Goal: Task Accomplishment & Management: Use online tool/utility

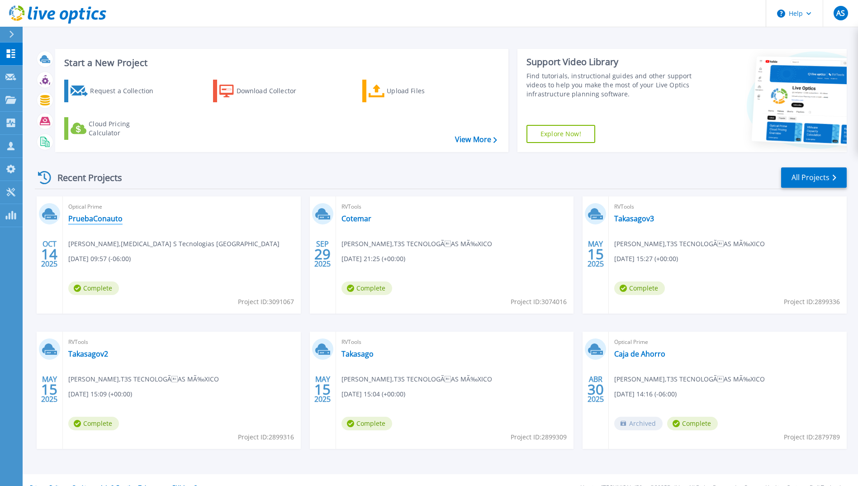
click at [103, 216] on link "PruebaConauto" at bounding box center [95, 218] width 54 height 9
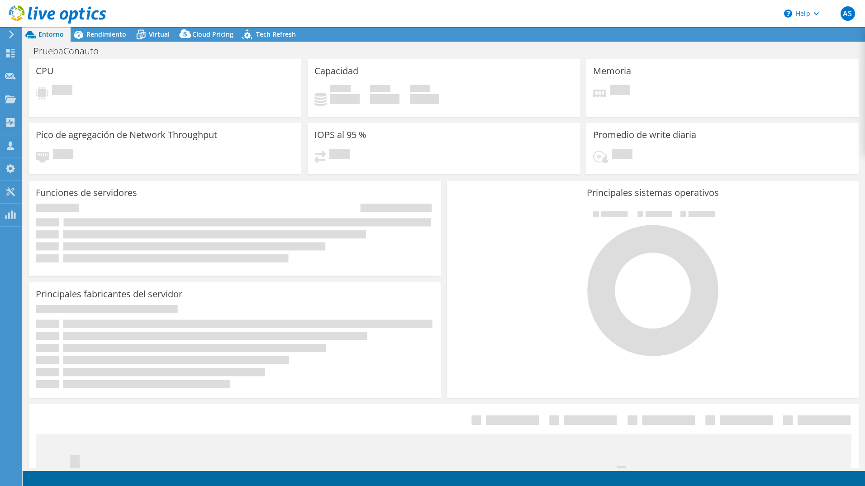
select select "USD"
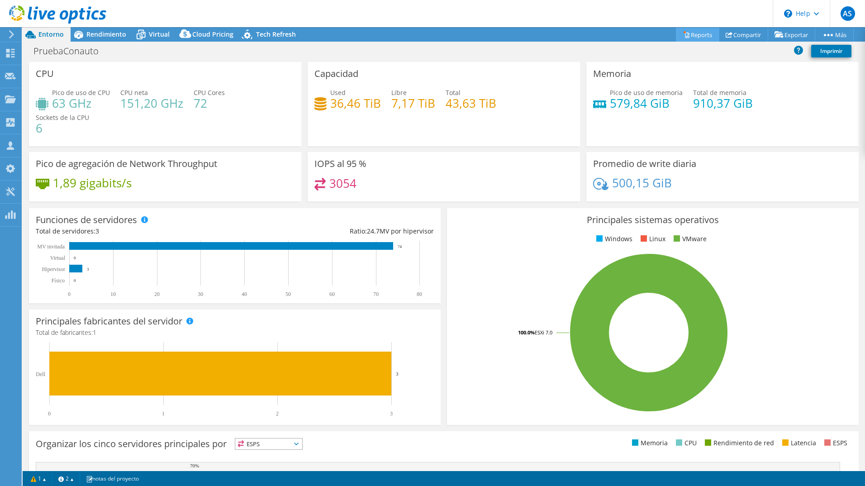
click at [695, 35] on link "Reports" at bounding box center [697, 35] width 43 height 14
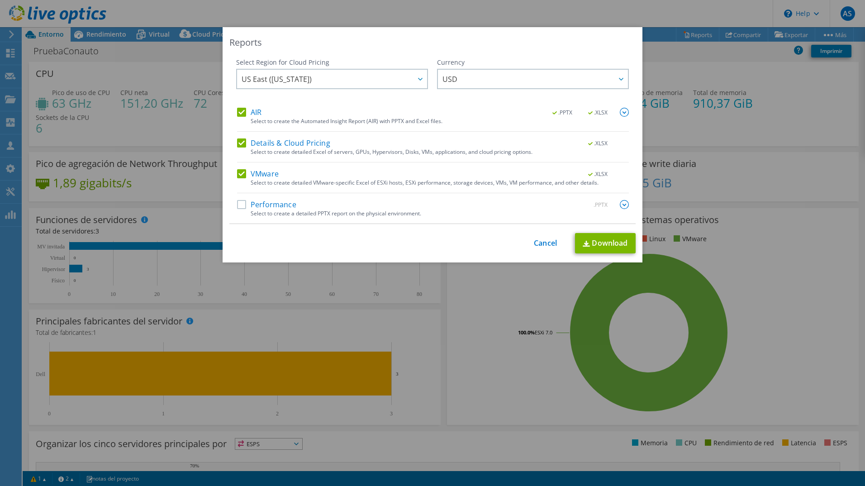
click at [623, 113] on img at bounding box center [624, 112] width 9 height 9
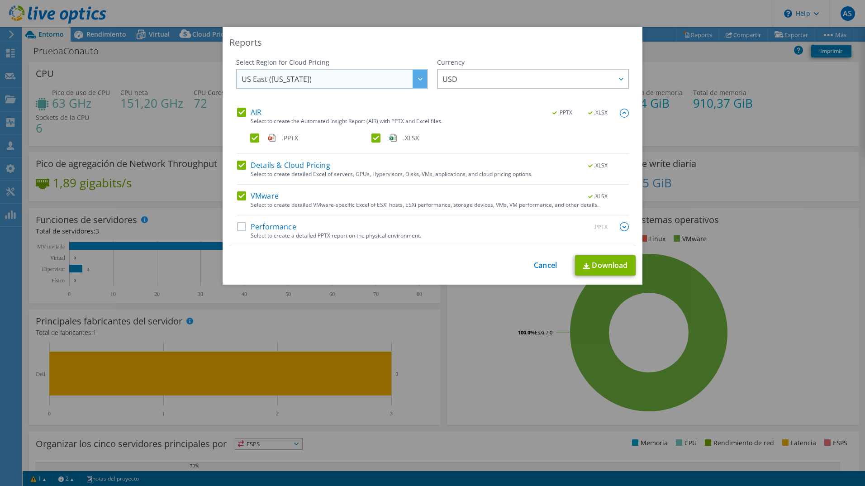
click at [368, 77] on span "US East ([US_STATE])" at bounding box center [335, 79] width 186 height 19
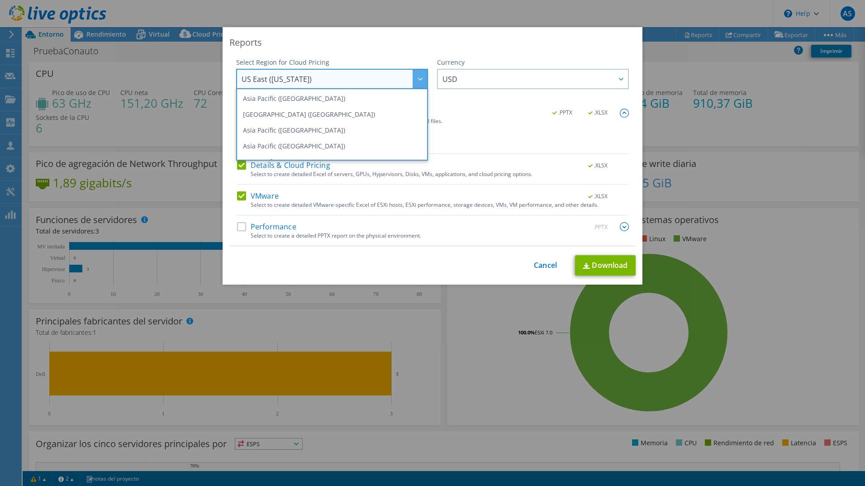
click at [490, 40] on div "Reports" at bounding box center [432, 42] width 406 height 13
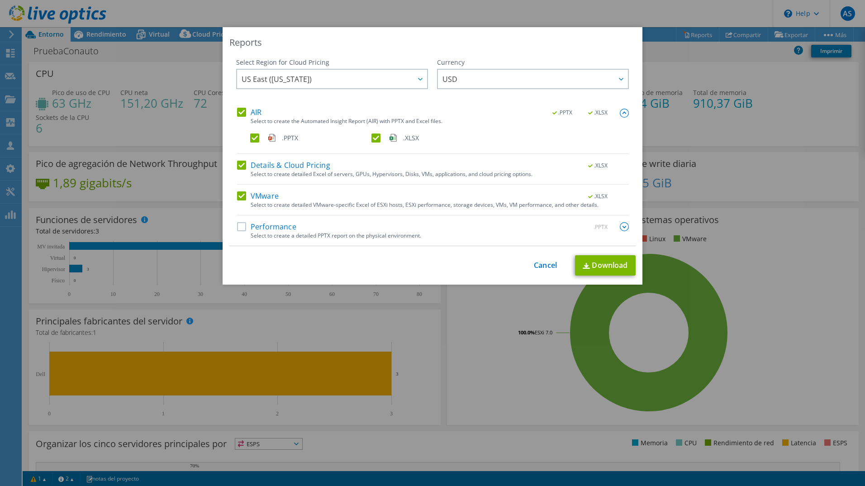
click at [282, 230] on label "Performance" at bounding box center [266, 226] width 59 height 9
click at [0, 0] on input "Performance" at bounding box center [0, 0] width 0 height 0
click at [281, 230] on label "Performance" at bounding box center [266, 226] width 59 height 9
click at [0, 0] on input "Performance" at bounding box center [0, 0] width 0 height 0
click at [626, 223] on div "Select Region for Cloud Pricing Asia Pacific ([GEOGRAPHIC_DATA]) [GEOGRAPHIC_DA…" at bounding box center [432, 152] width 406 height 188
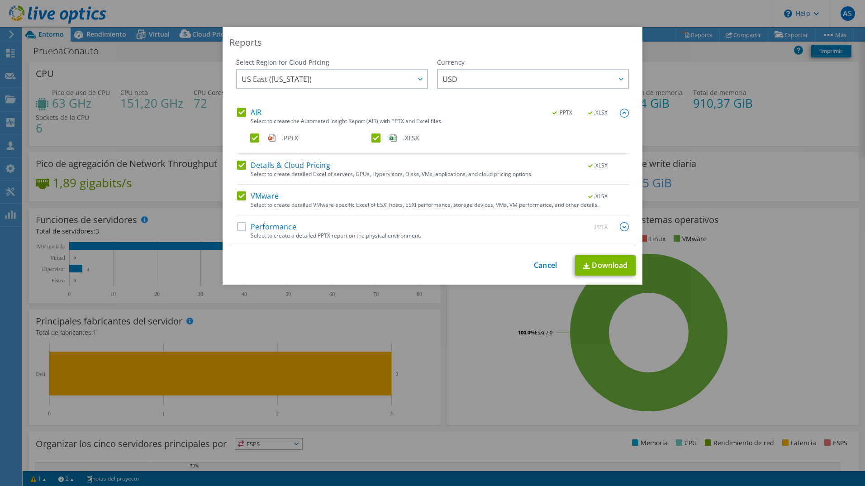
click at [620, 228] on img at bounding box center [624, 226] width 9 height 9
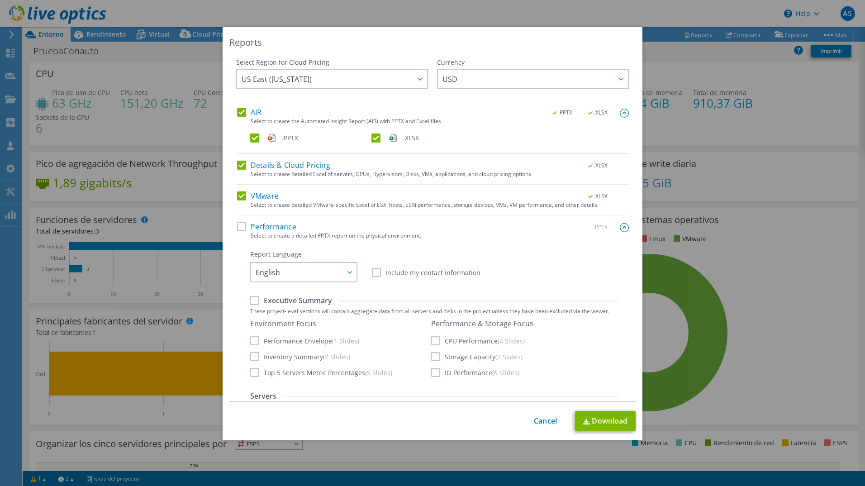
click at [538, 414] on div "This process may take a while, please wait... Cancel Download" at bounding box center [432, 421] width 406 height 20
click at [540, 421] on link "Cancel" at bounding box center [545, 421] width 23 height 9
